Goal: Transaction & Acquisition: Purchase product/service

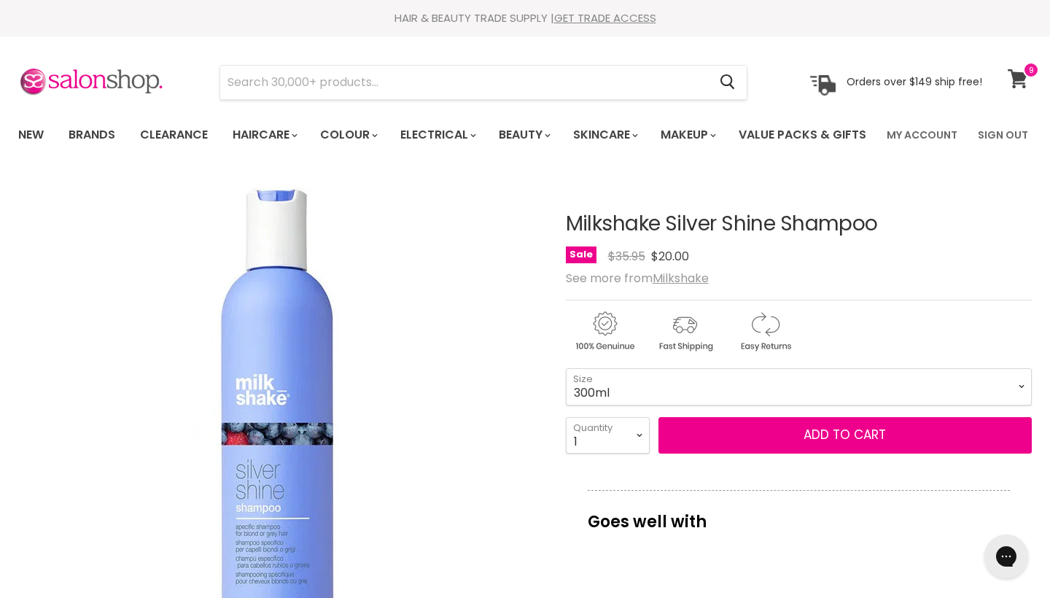
click at [1015, 72] on icon at bounding box center [1018, 78] width 20 height 19
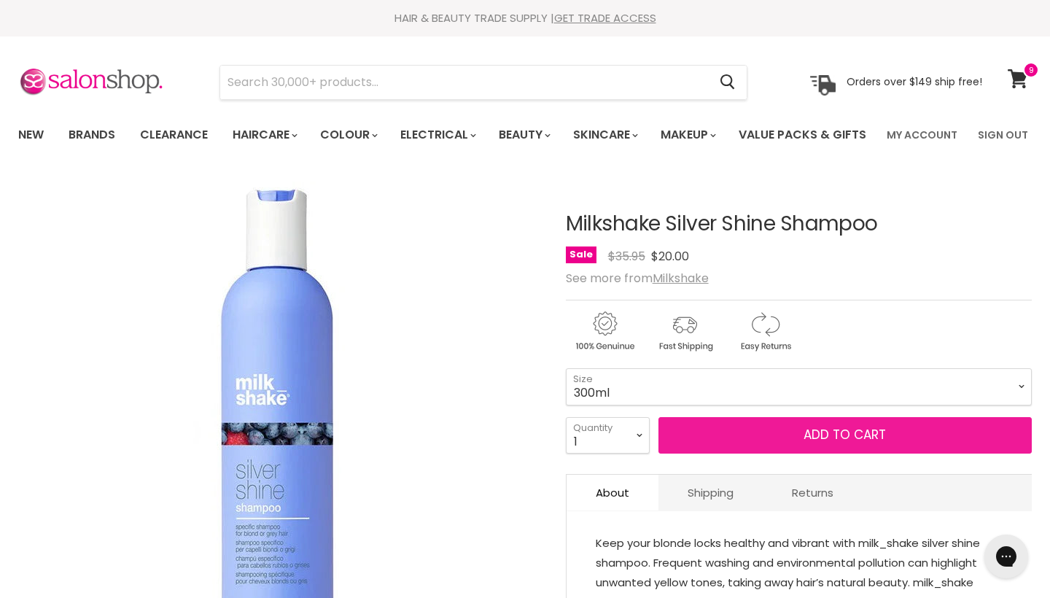
click at [826, 443] on span "Add to cart" at bounding box center [845, 435] width 82 height 18
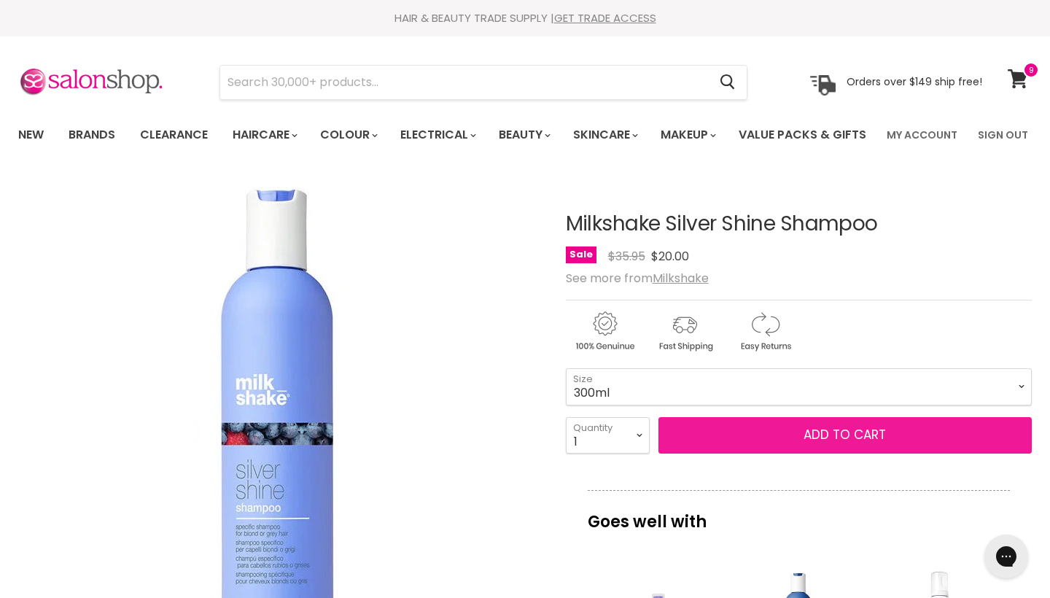
click at [837, 443] on span "Add to cart" at bounding box center [845, 435] width 82 height 18
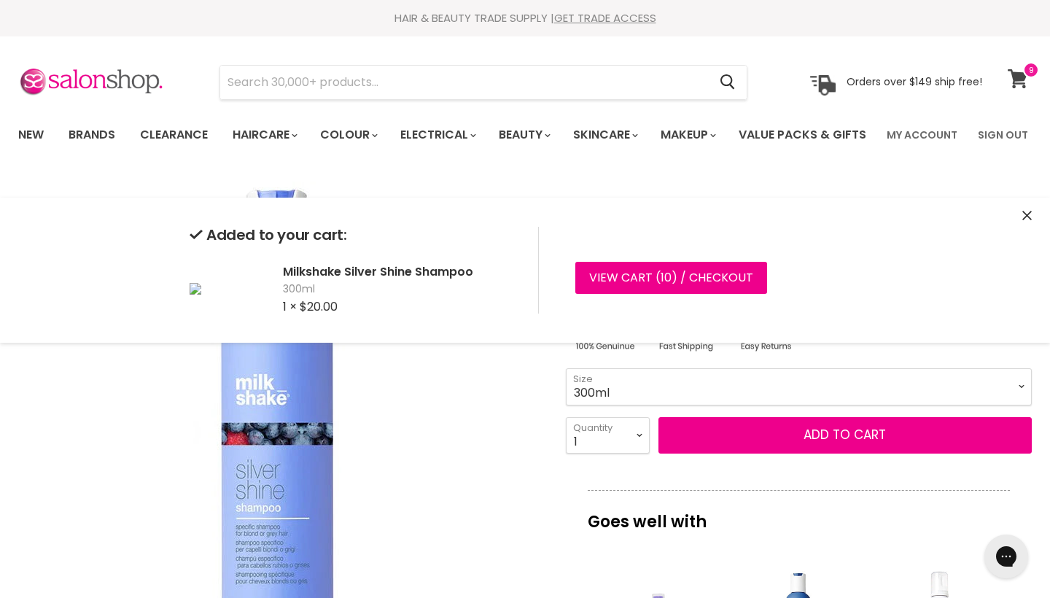
click at [1018, 75] on icon at bounding box center [1018, 78] width 20 height 19
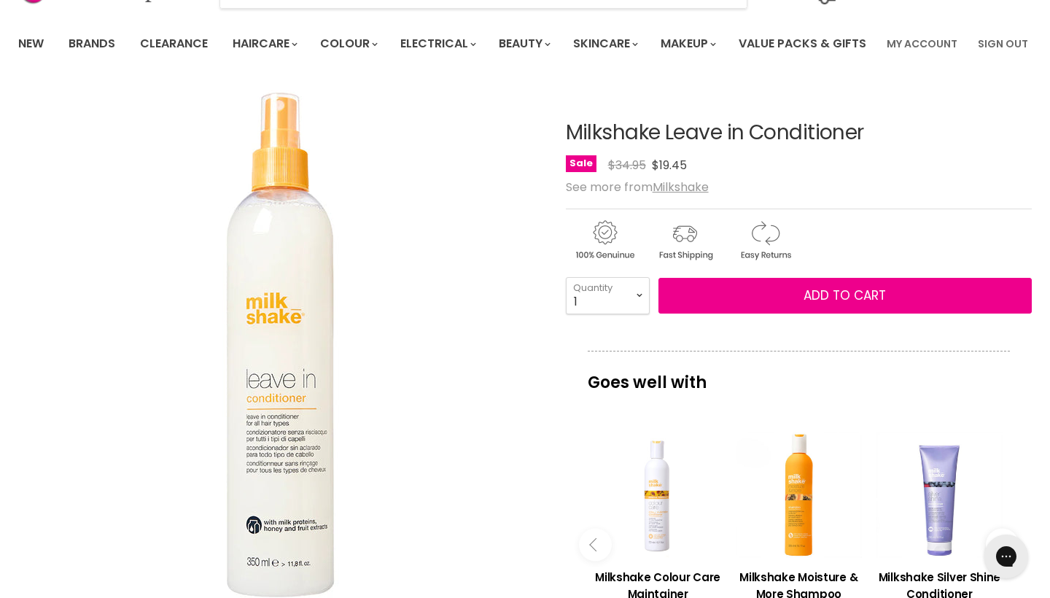
scroll to position [92, 0]
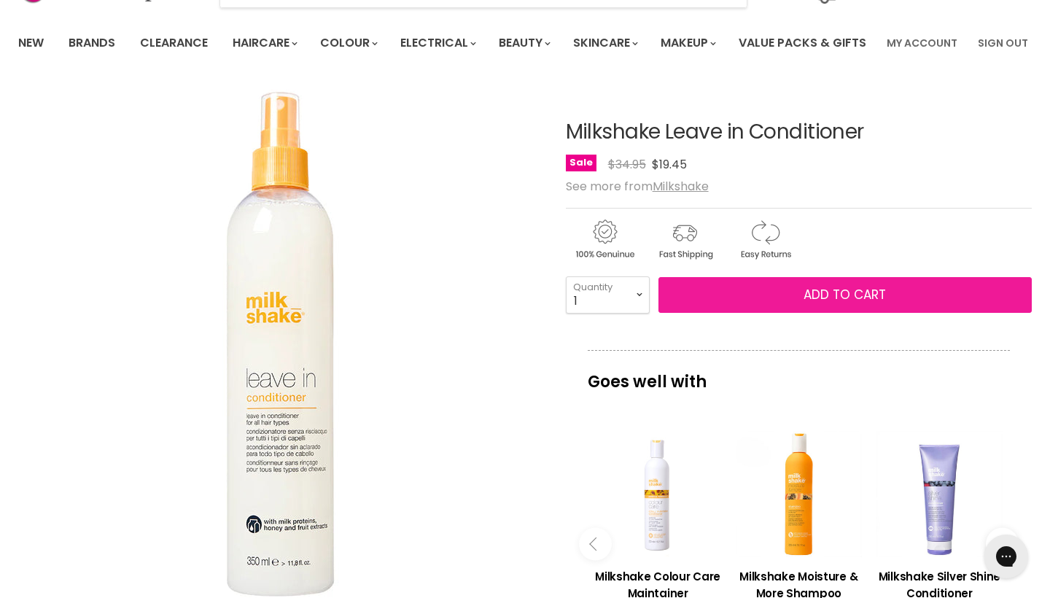
click at [823, 303] on span "Add to cart" at bounding box center [845, 295] width 82 height 18
click at [847, 303] on span "Add to cart" at bounding box center [845, 295] width 82 height 18
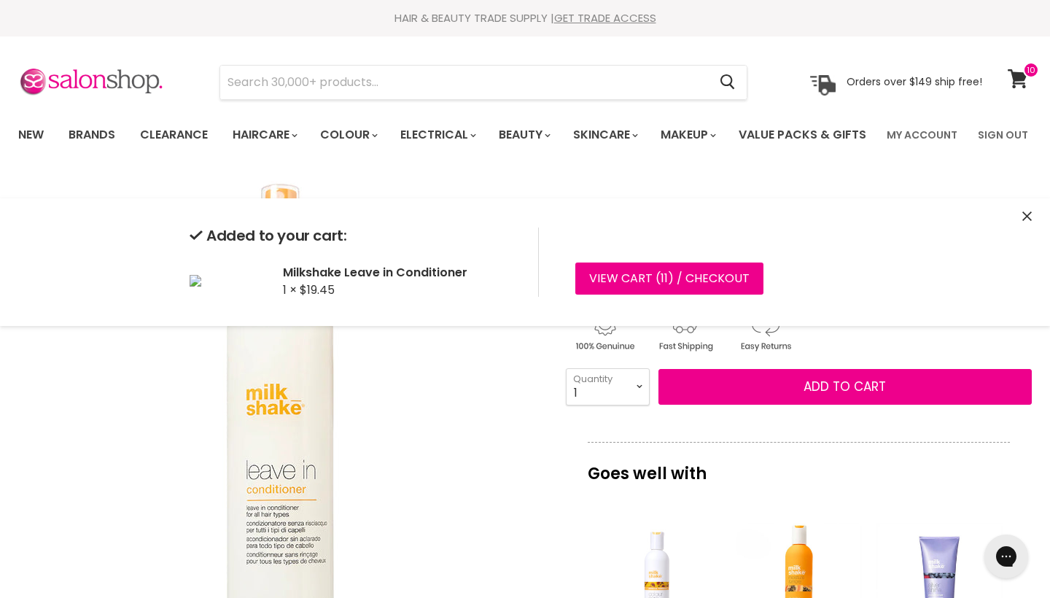
scroll to position [0, 0]
click at [1024, 77] on icon at bounding box center [1018, 78] width 20 height 19
